Goal: Navigation & Orientation: Understand site structure

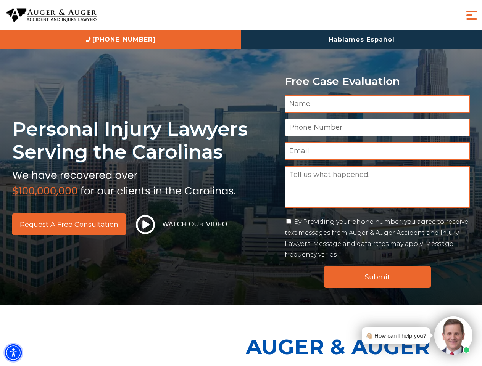
click at [13, 353] on img "Accessibility Menu" at bounding box center [13, 353] width 17 height 17
